Goal: Information Seeking & Learning: Find specific fact

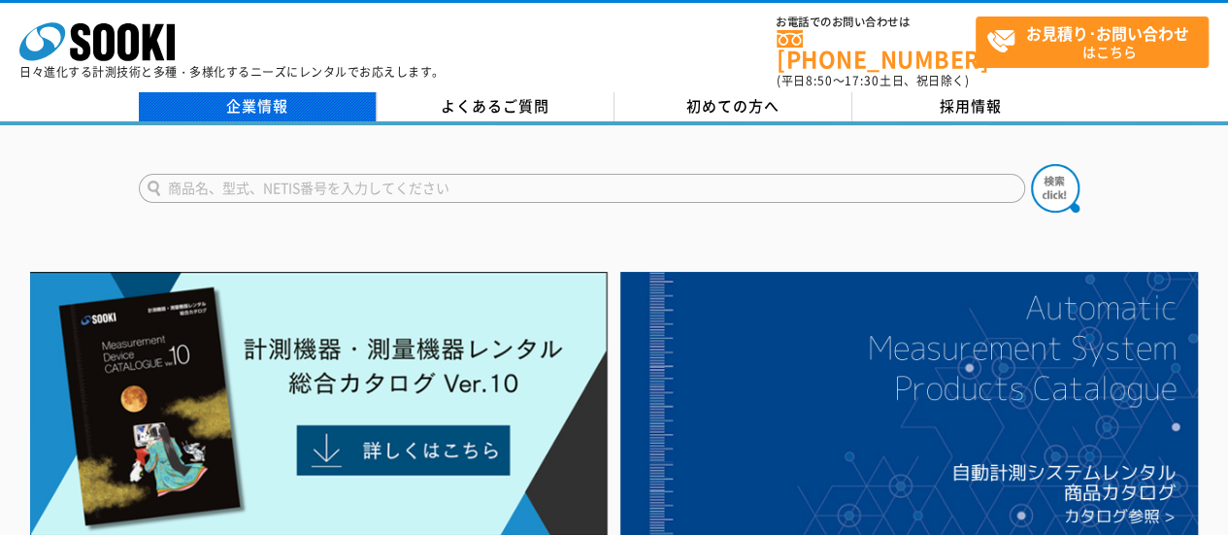
click at [330, 92] on link "企業情報" at bounding box center [258, 106] width 238 height 29
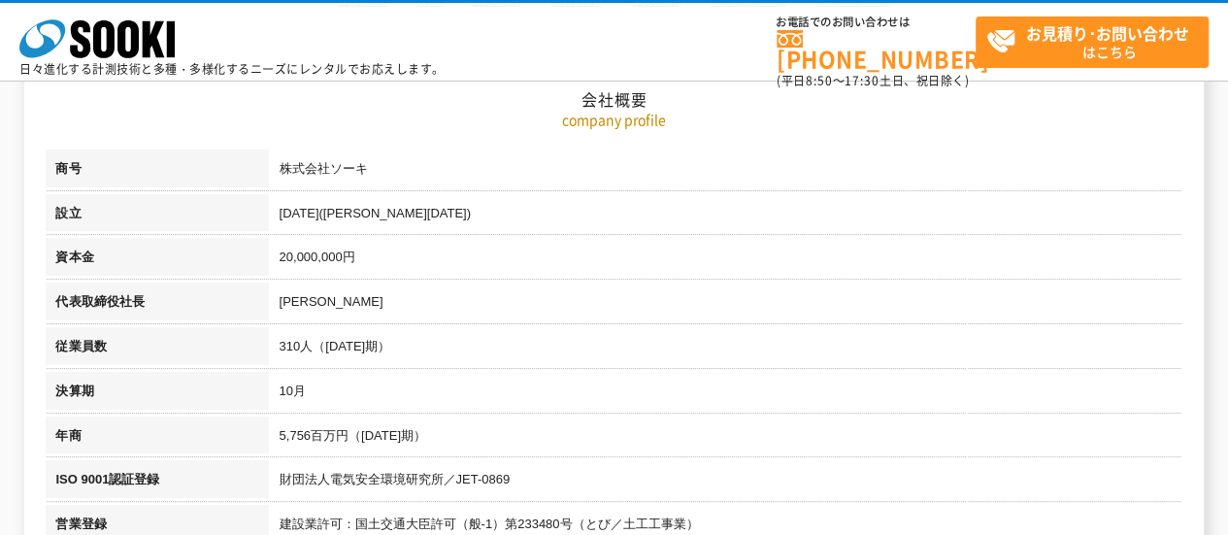
scroll to position [388, 0]
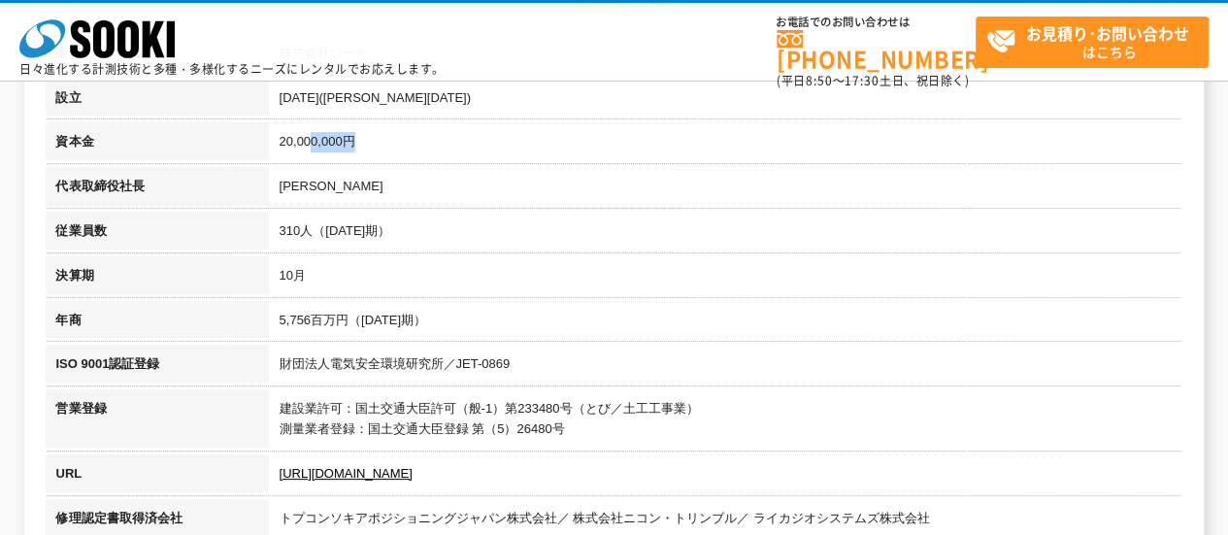
drag, startPoint x: 311, startPoint y: 138, endPoint x: 396, endPoint y: 138, distance: 85.4
click at [396, 138] on td "20,000,000円" at bounding box center [725, 144] width 912 height 45
